Goal: Use online tool/utility

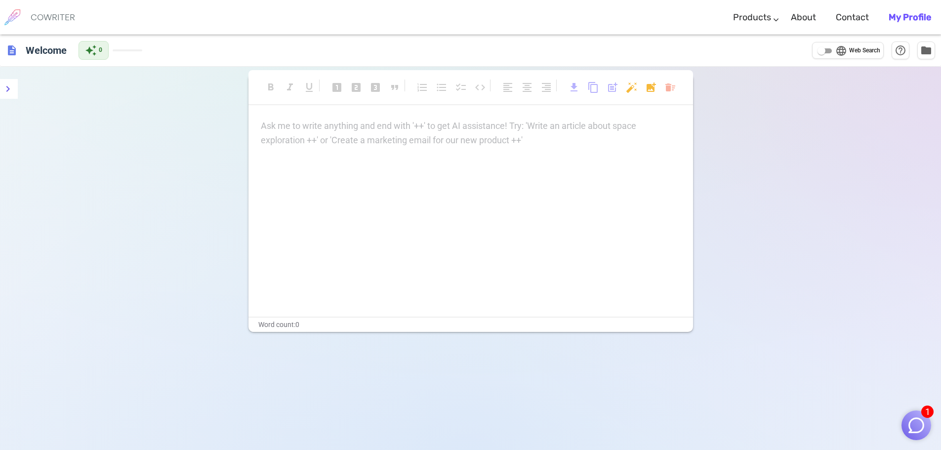
click at [467, 117] on div "format_bold format_italic format_underlined looks_one looks_two looks_3 format_…" at bounding box center [470, 203] width 445 height 258
click at [464, 124] on p "Ask me to write anything and end with '++' to get AI assistance! Try: 'Write an…" at bounding box center [471, 126] width 420 height 14
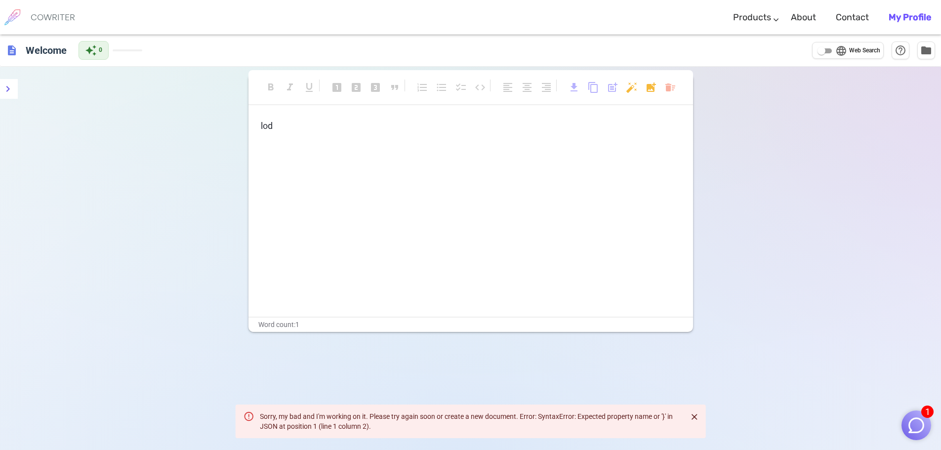
click at [339, 131] on p "lod" at bounding box center [471, 126] width 420 height 14
drag, startPoint x: 363, startPoint y: 225, endPoint x: 258, endPoint y: 128, distance: 143.0
click at [258, 129] on div "lod ﻿ ﻿" at bounding box center [470, 218] width 445 height 198
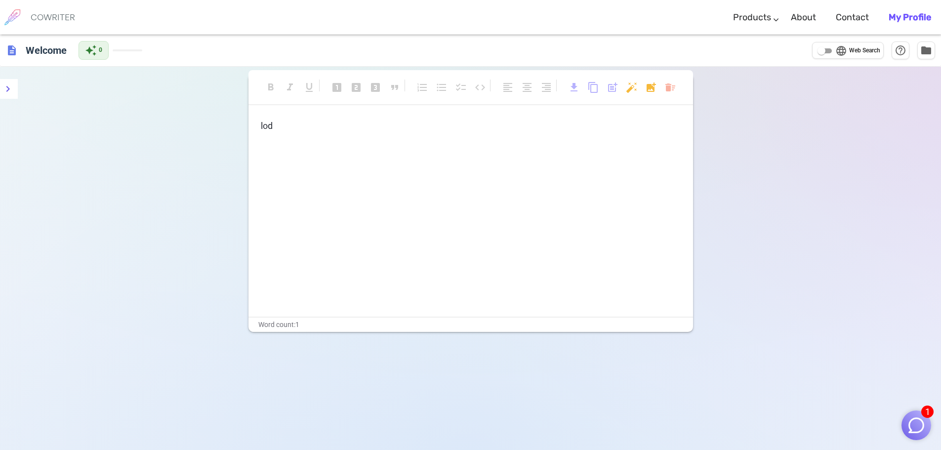
click at [277, 127] on p "lod" at bounding box center [471, 126] width 420 height 14
click at [4, 88] on icon "menu" at bounding box center [8, 89] width 12 height 12
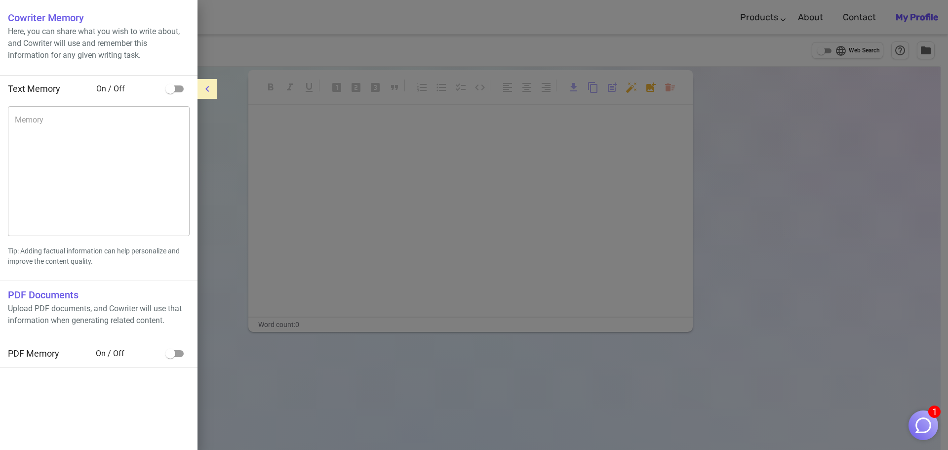
click at [222, 139] on div at bounding box center [474, 225] width 948 height 450
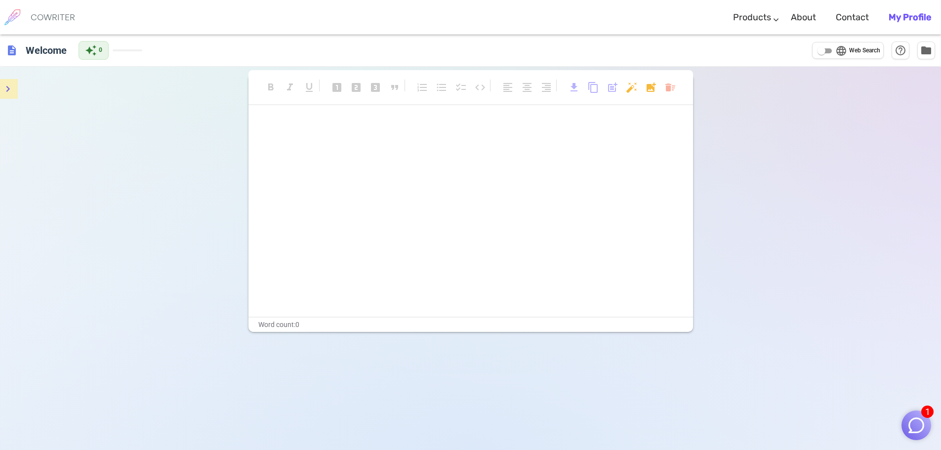
click at [911, 421] on img "button" at bounding box center [916, 425] width 19 height 19
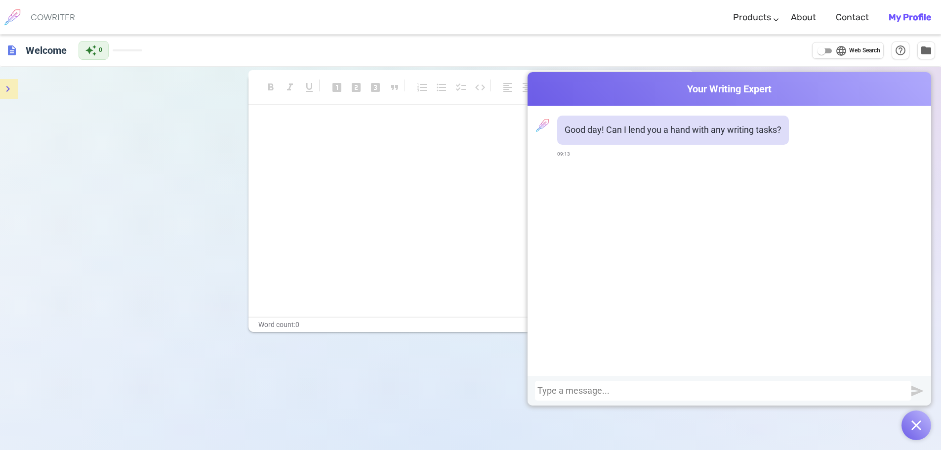
click at [921, 430] on button "button" at bounding box center [917, 426] width 30 height 30
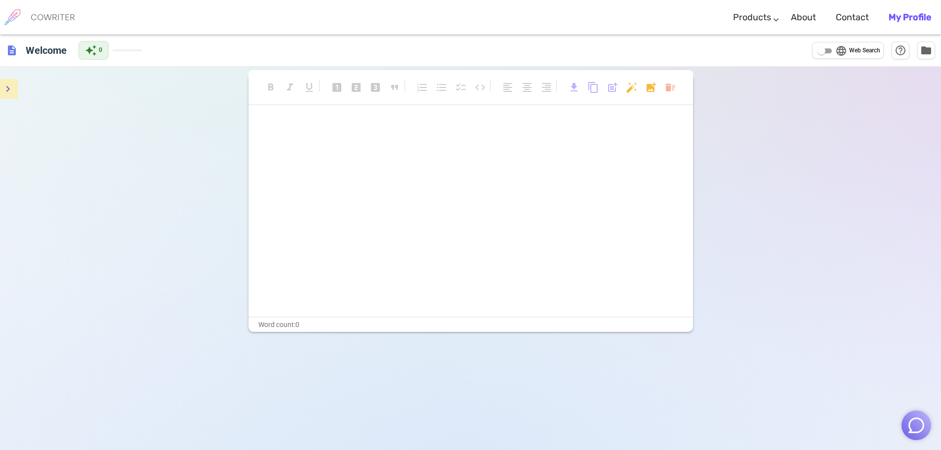
click at [481, 190] on div "﻿ ﻿ ﻿" at bounding box center [470, 218] width 445 height 198
click at [394, 151] on p "﻿" at bounding box center [471, 144] width 420 height 14
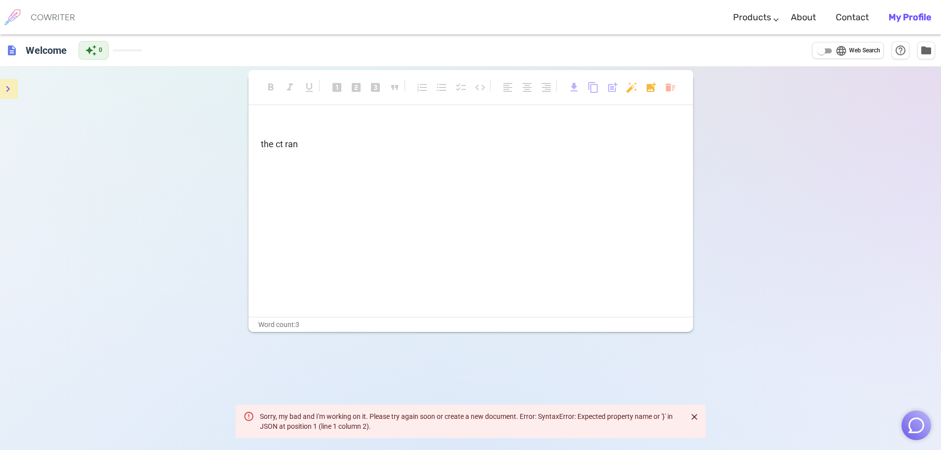
click at [693, 419] on icon "Close" at bounding box center [695, 417] width 6 height 6
drag, startPoint x: 359, startPoint y: 154, endPoint x: 233, endPoint y: 138, distance: 127.4
click at [233, 138] on div "format_bold format_italic format_underlined looks_one looks_two looks_3 format_…" at bounding box center [470, 292] width 941 height 450
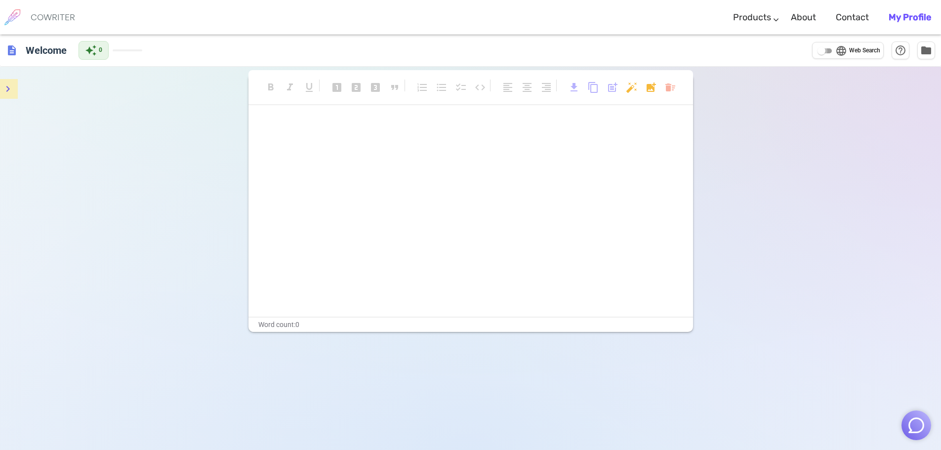
click at [822, 49] on input "language Web Search" at bounding box center [822, 51] width 36 height 12
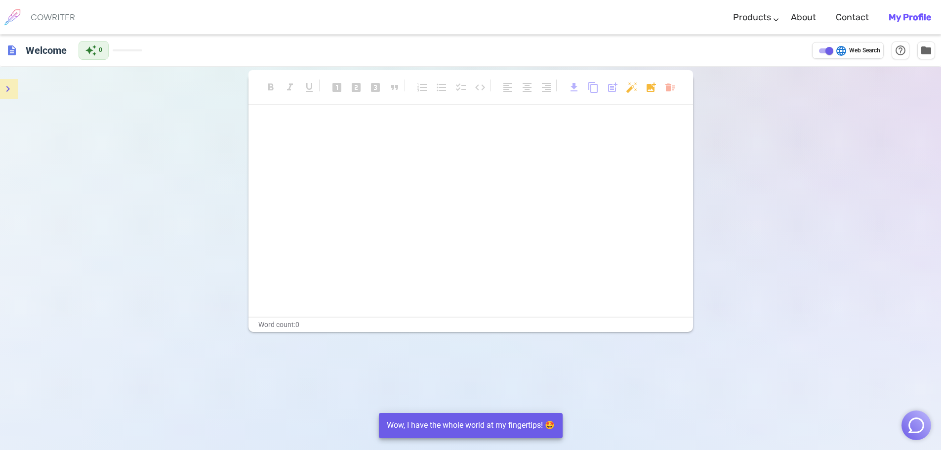
click at [436, 224] on div "﻿ ﻿ ﻿ ﻿" at bounding box center [470, 218] width 445 height 198
click at [384, 160] on p "﻿" at bounding box center [471, 162] width 420 height 14
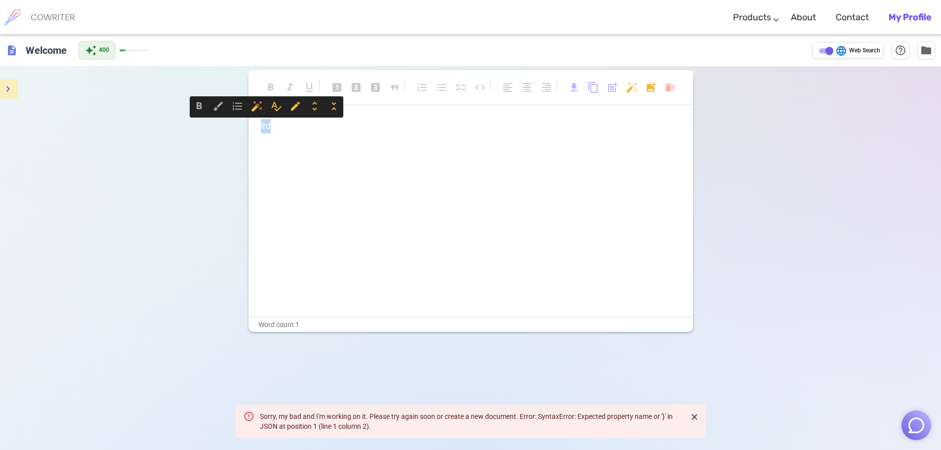
click at [251, 124] on div "lrd ﻿ ﻿" at bounding box center [470, 218] width 445 height 198
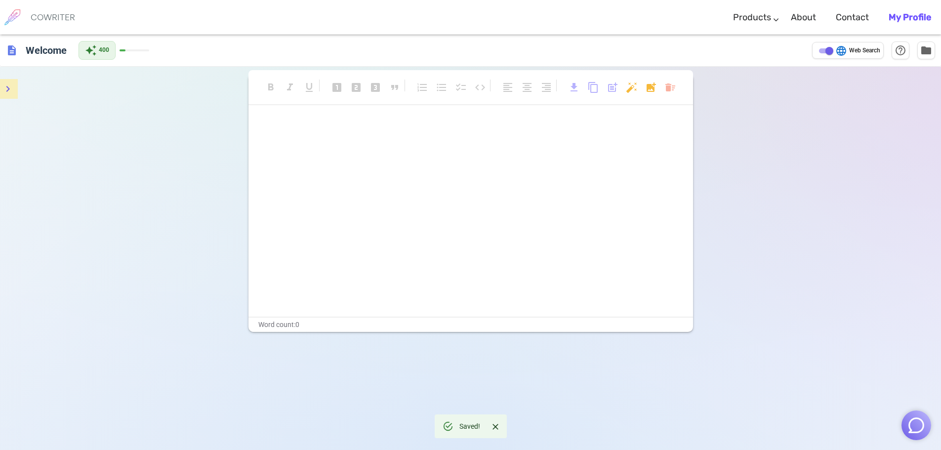
click at [826, 53] on input "language Web Search" at bounding box center [830, 51] width 36 height 12
checkbox input "false"
click at [168, 199] on div "format_bold format_italic format_underlined looks_one looks_two looks_3 format_…" at bounding box center [470, 292] width 941 height 450
